Goal: Information Seeking & Learning: Learn about a topic

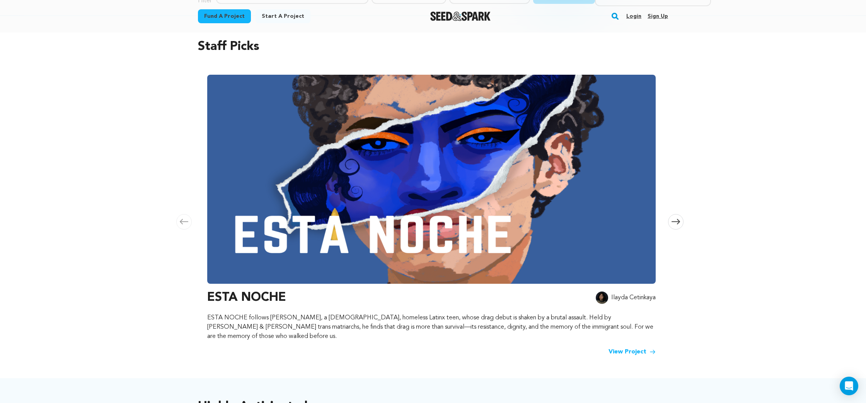
scroll to position [63, 0]
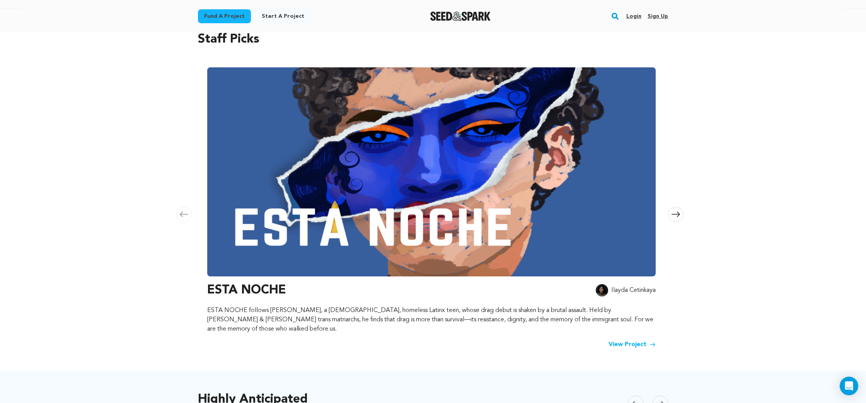
click at [401, 187] on img at bounding box center [431, 171] width 449 height 209
click at [631, 341] on div "Staff Picks Carousel Skip to previous slide page Carousel ESTA NOCHE Ilayda Cet…" at bounding box center [433, 190] width 470 height 350
click at [633, 339] on link "View Project" at bounding box center [632, 343] width 47 height 9
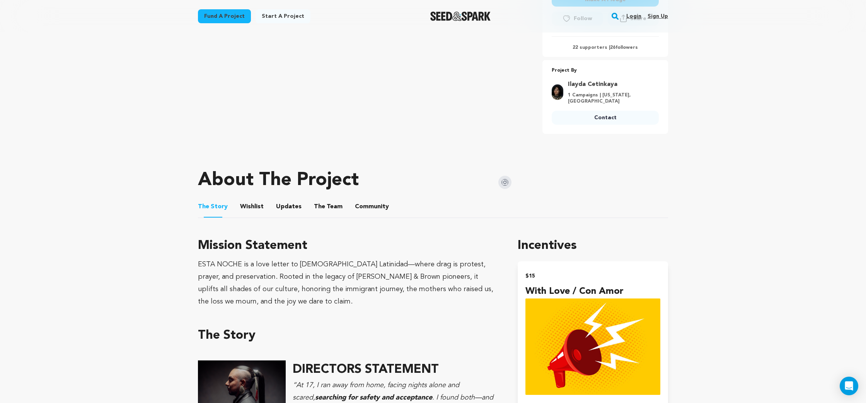
scroll to position [266, 0]
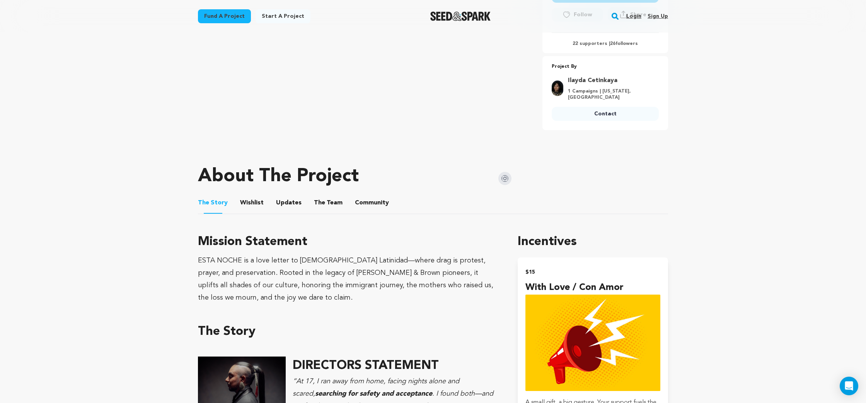
click at [330, 200] on button "The Team" at bounding box center [328, 204] width 19 height 19
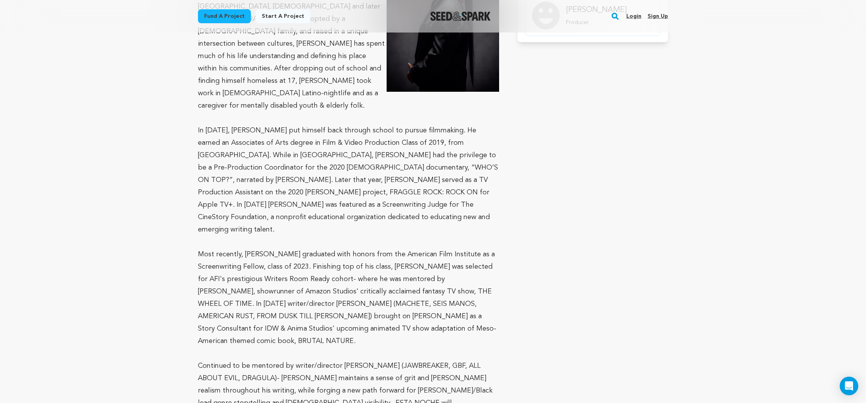
scroll to position [551, 0]
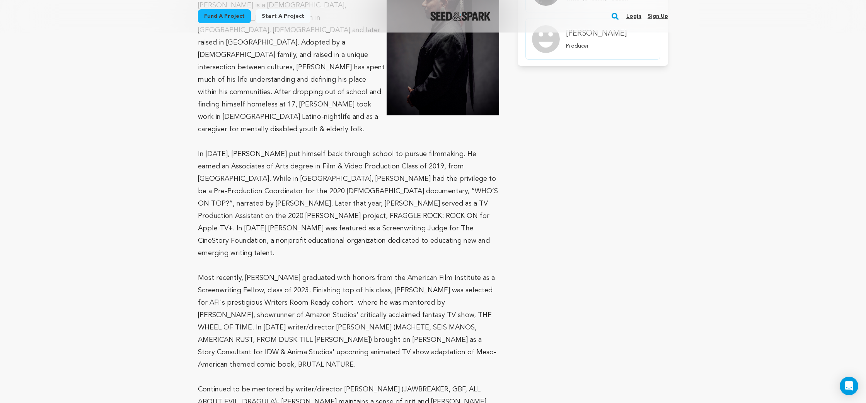
click at [632, 17] on link "Login" at bounding box center [633, 16] width 15 height 12
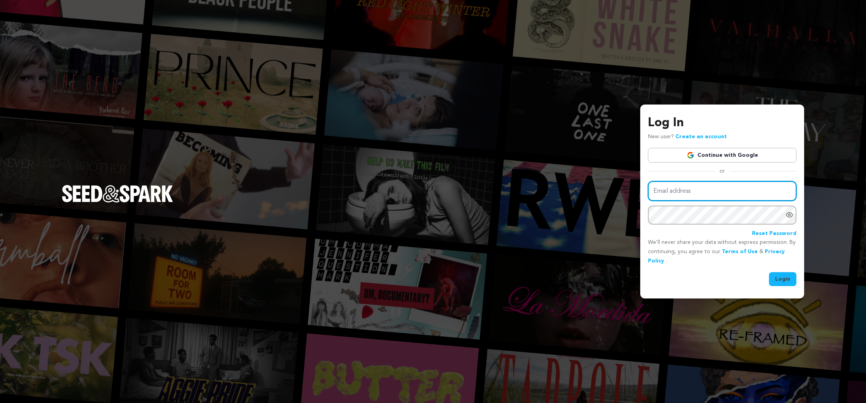
type input "sheaformanes@gmail.com"
click at [784, 280] on button "Login" at bounding box center [782, 279] width 27 height 14
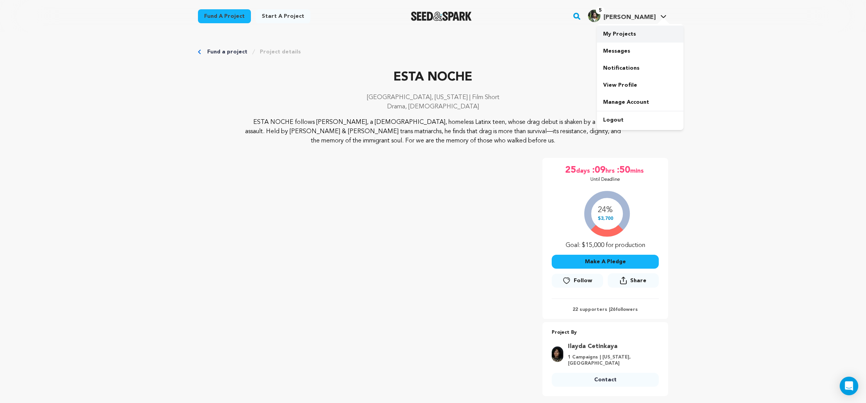
click at [628, 31] on link "My Projects" at bounding box center [640, 34] width 87 height 17
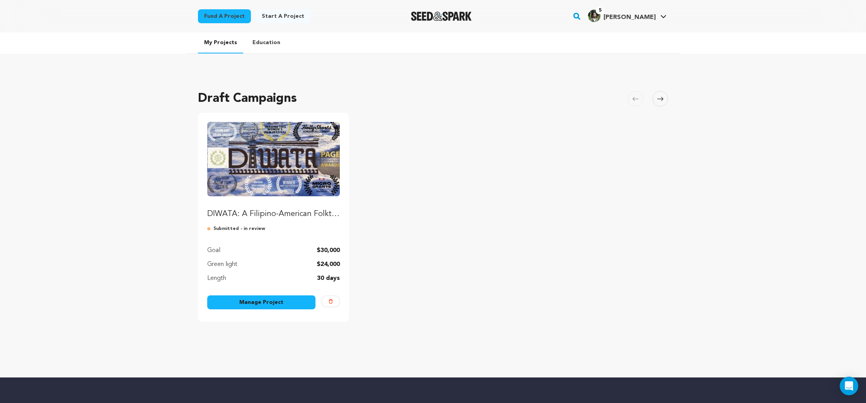
click at [278, 172] on img "Fund DIWATA: A Filipino-American Folktale" at bounding box center [273, 159] width 133 height 74
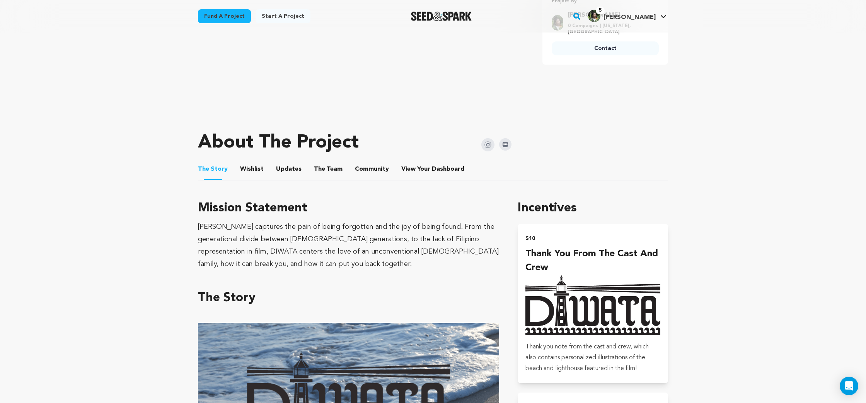
scroll to position [245, 0]
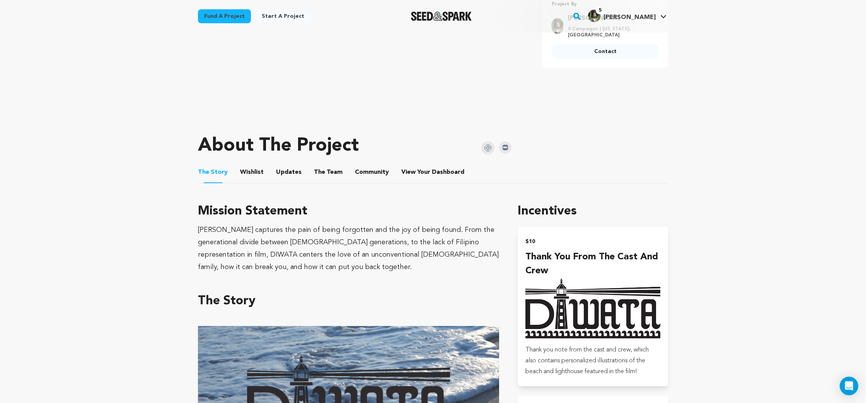
click at [326, 171] on button "The Team" at bounding box center [328, 173] width 19 height 19
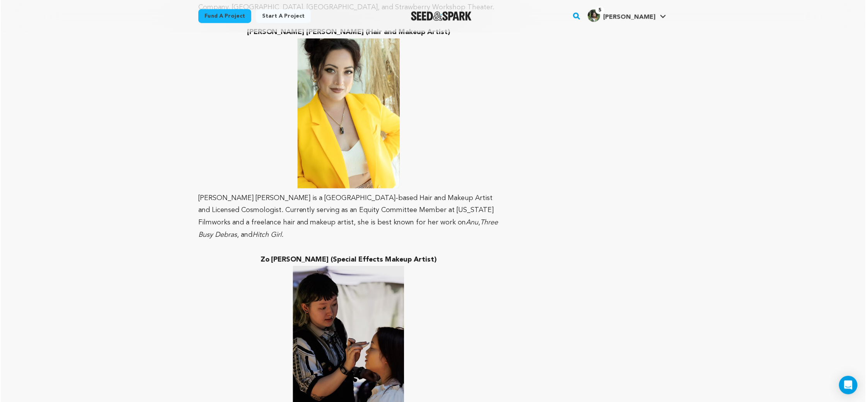
scroll to position [3089, 0]
